Goal: Information Seeking & Learning: Learn about a topic

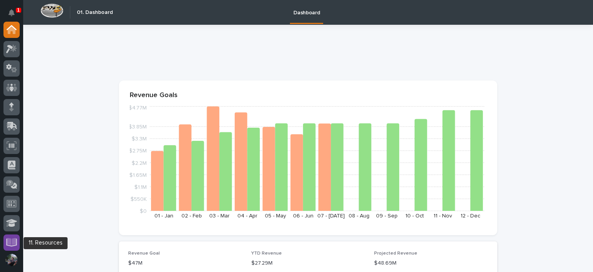
click at [12, 236] on div at bounding box center [11, 242] width 16 height 16
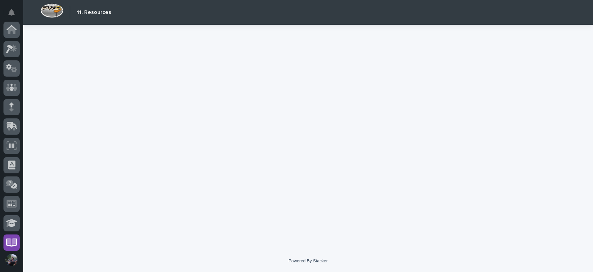
scroll to position [156, 0]
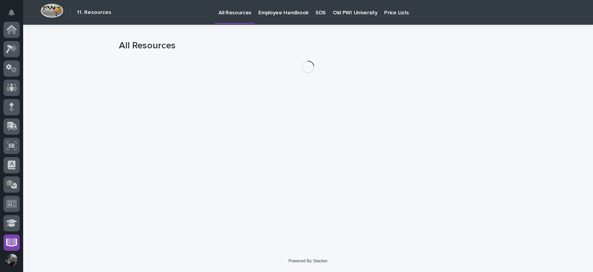
scroll to position [156, 0]
click at [348, 18] on link "Old PWI University" at bounding box center [355, 12] width 51 height 24
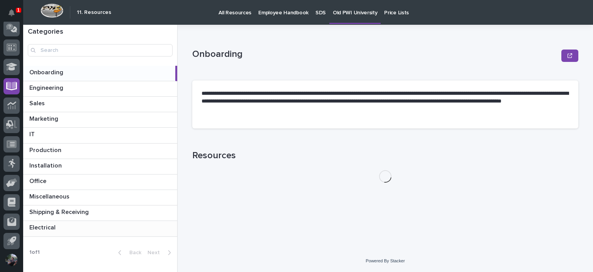
click at [76, 227] on p at bounding box center [101, 227] width 145 height 7
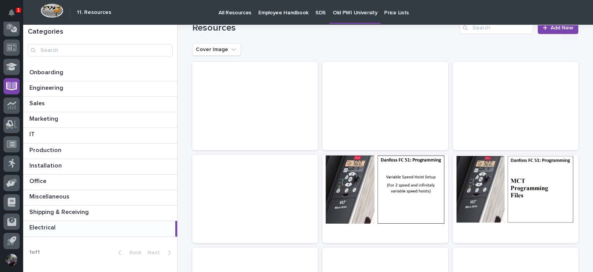
scroll to position [180, 0]
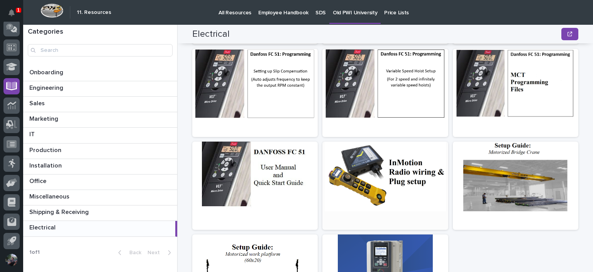
click at [393, 168] on div at bounding box center [386, 176] width 126 height 70
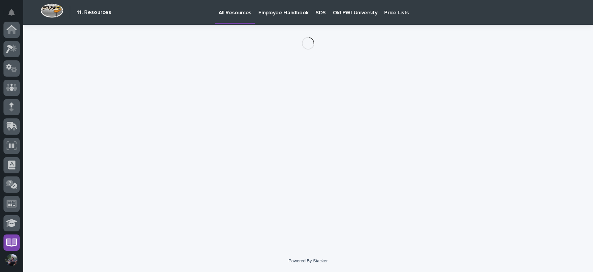
scroll to position [156, 0]
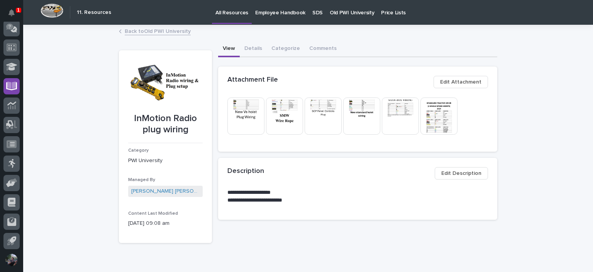
click at [439, 114] on img at bounding box center [439, 115] width 37 height 37
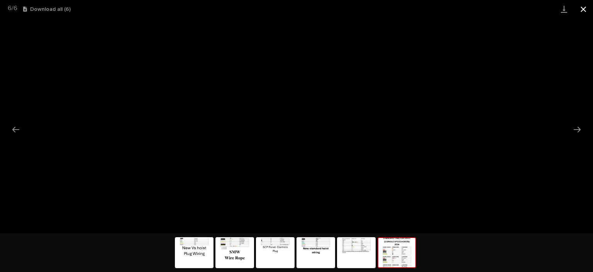
click at [585, 16] on button "Close gallery" at bounding box center [583, 9] width 19 height 18
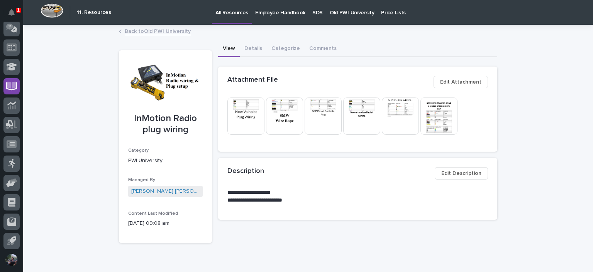
click at [145, 31] on link "Back to Old PWI University" at bounding box center [158, 30] width 66 height 9
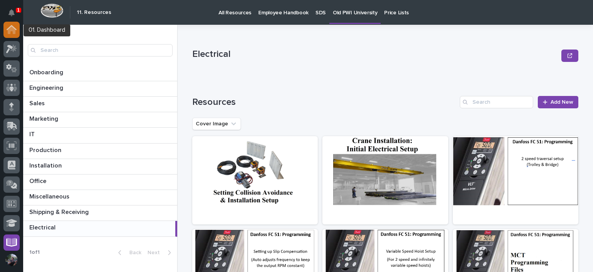
click at [9, 28] on icon at bounding box center [12, 27] width 10 height 5
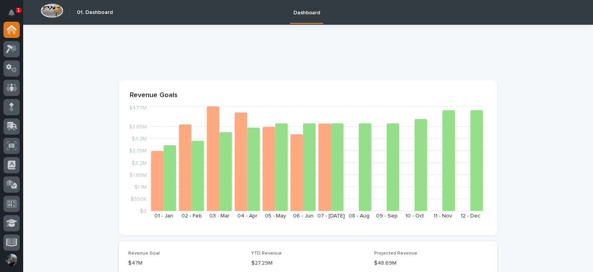
click at [245, 62] on div at bounding box center [307, 56] width 376 height 14
